Goal: Information Seeking & Learning: Learn about a topic

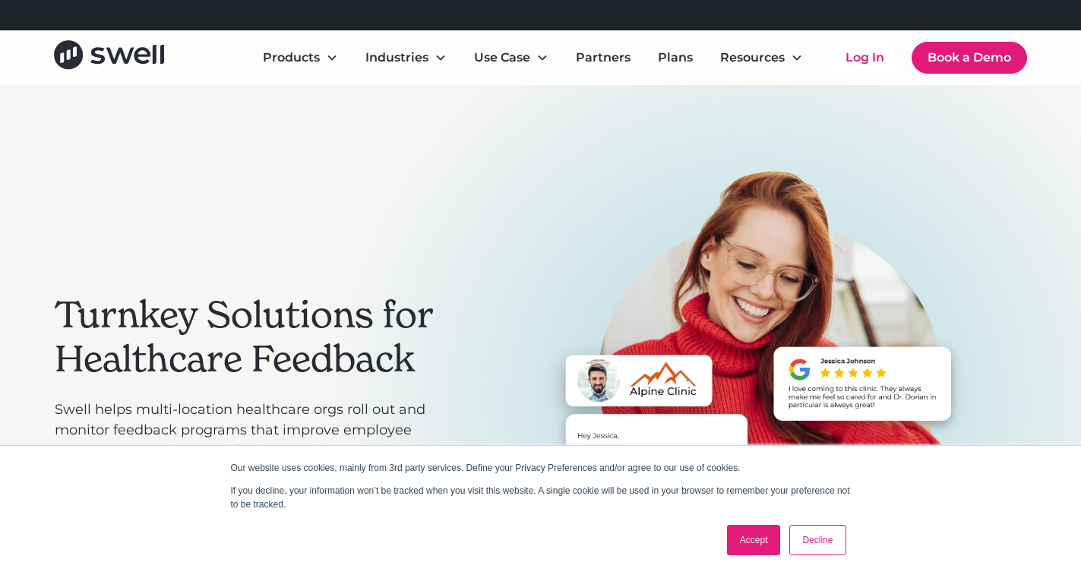
click at [737, 540] on link "Accept" at bounding box center [754, 540] width 54 height 30
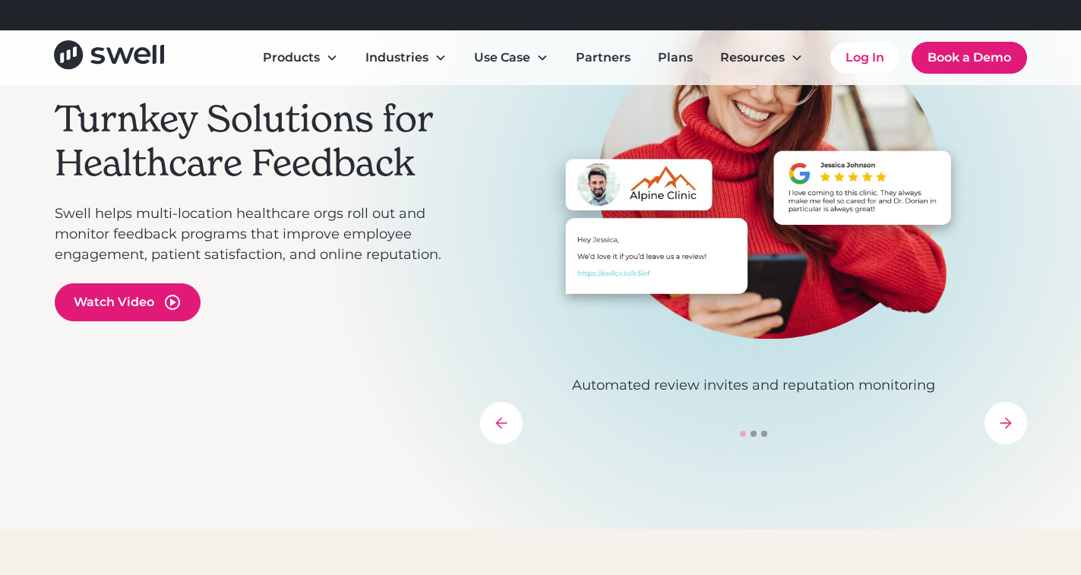
scroll to position [228, 0]
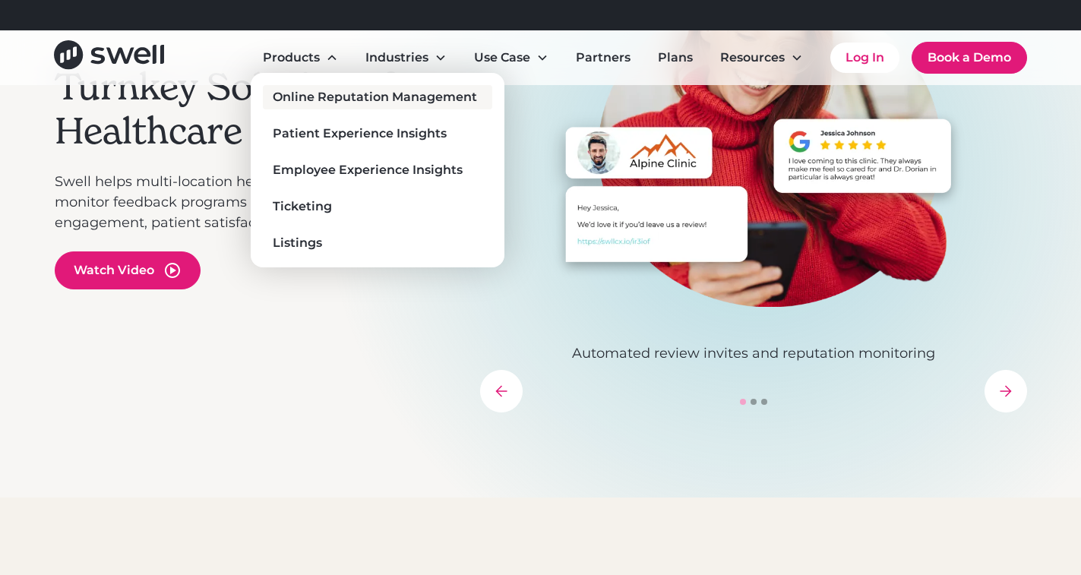
click at [323, 87] on link "Online Reputation Management" at bounding box center [377, 97] width 229 height 24
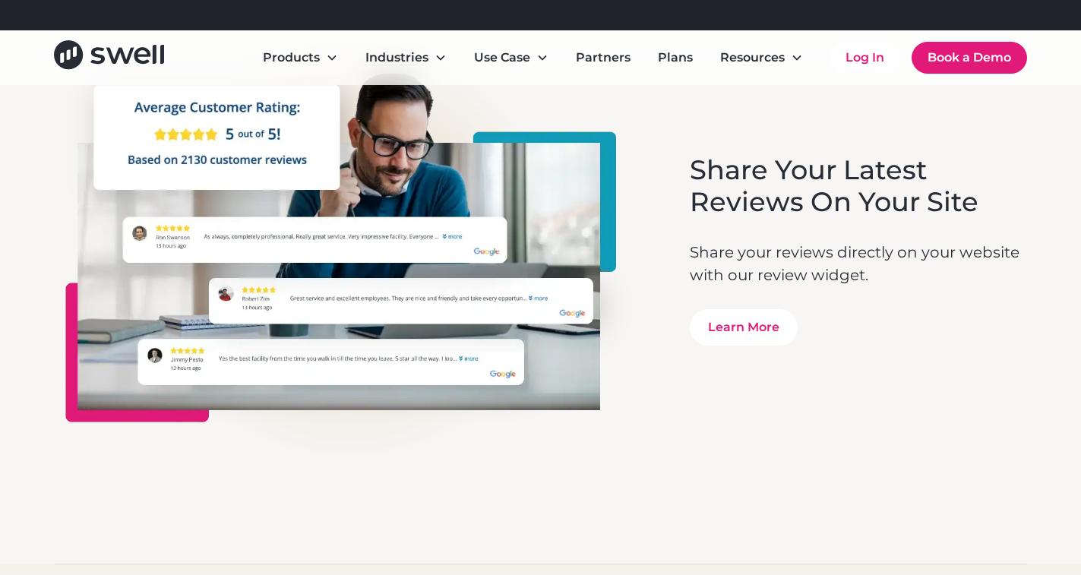
scroll to position [4252, 0]
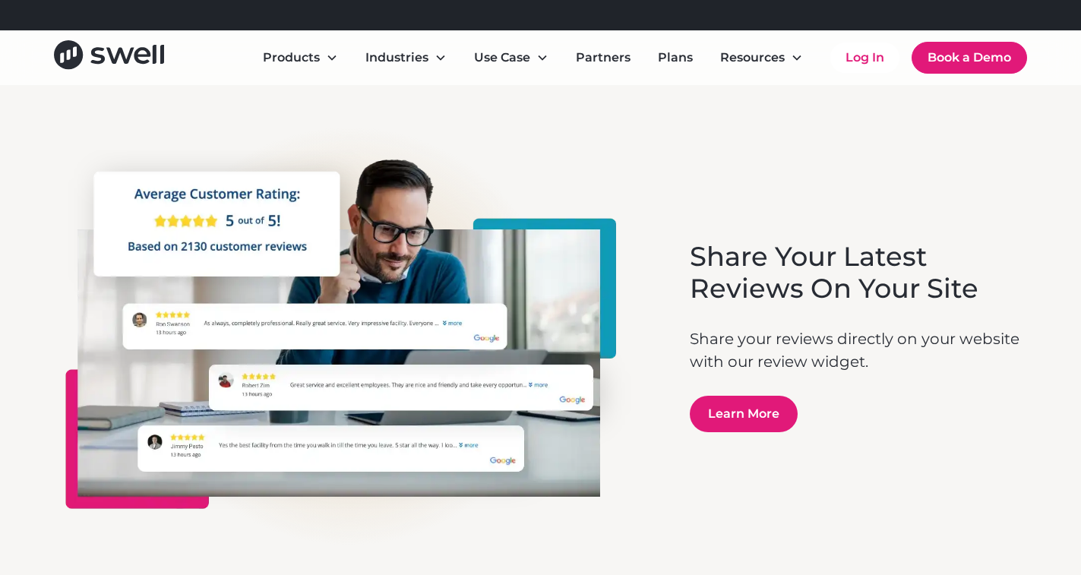
click at [735, 412] on link "Learn More" at bounding box center [743, 414] width 108 height 36
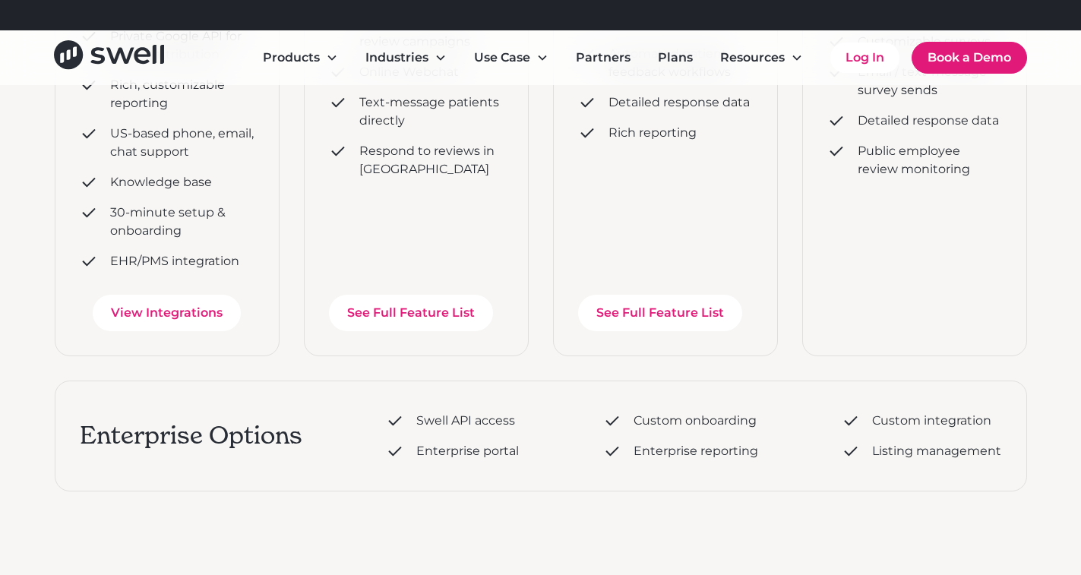
scroll to position [607, 0]
